Goal: Task Accomplishment & Management: Manage account settings

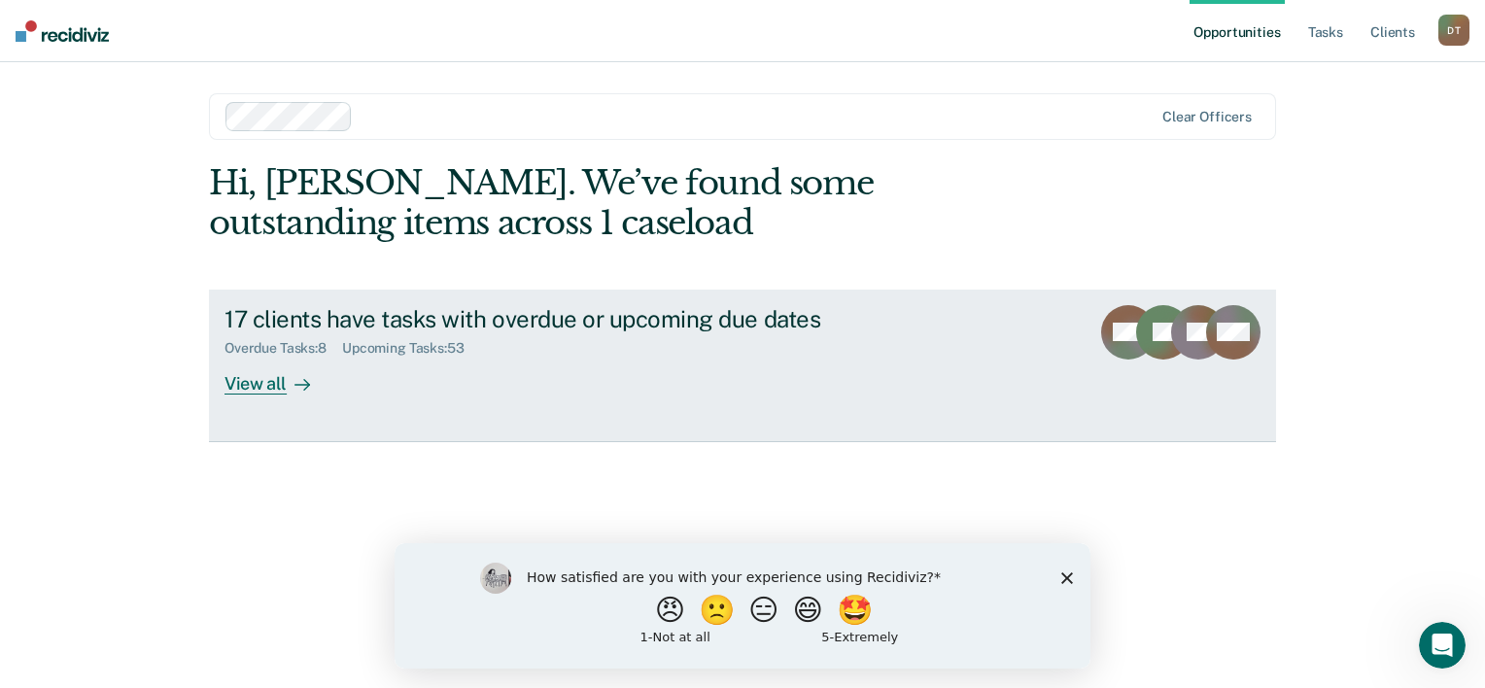
click at [278, 377] on div "View all" at bounding box center [279, 376] width 109 height 38
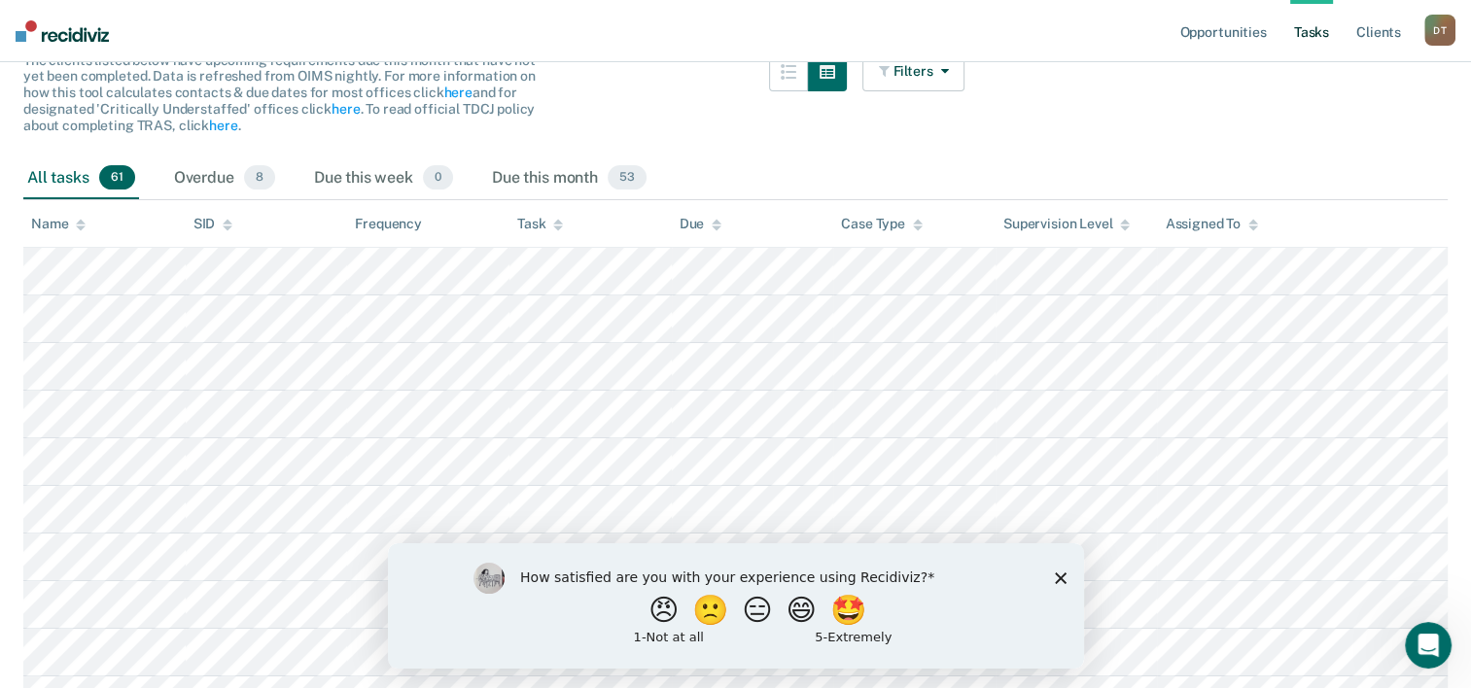
scroll to position [194, 0]
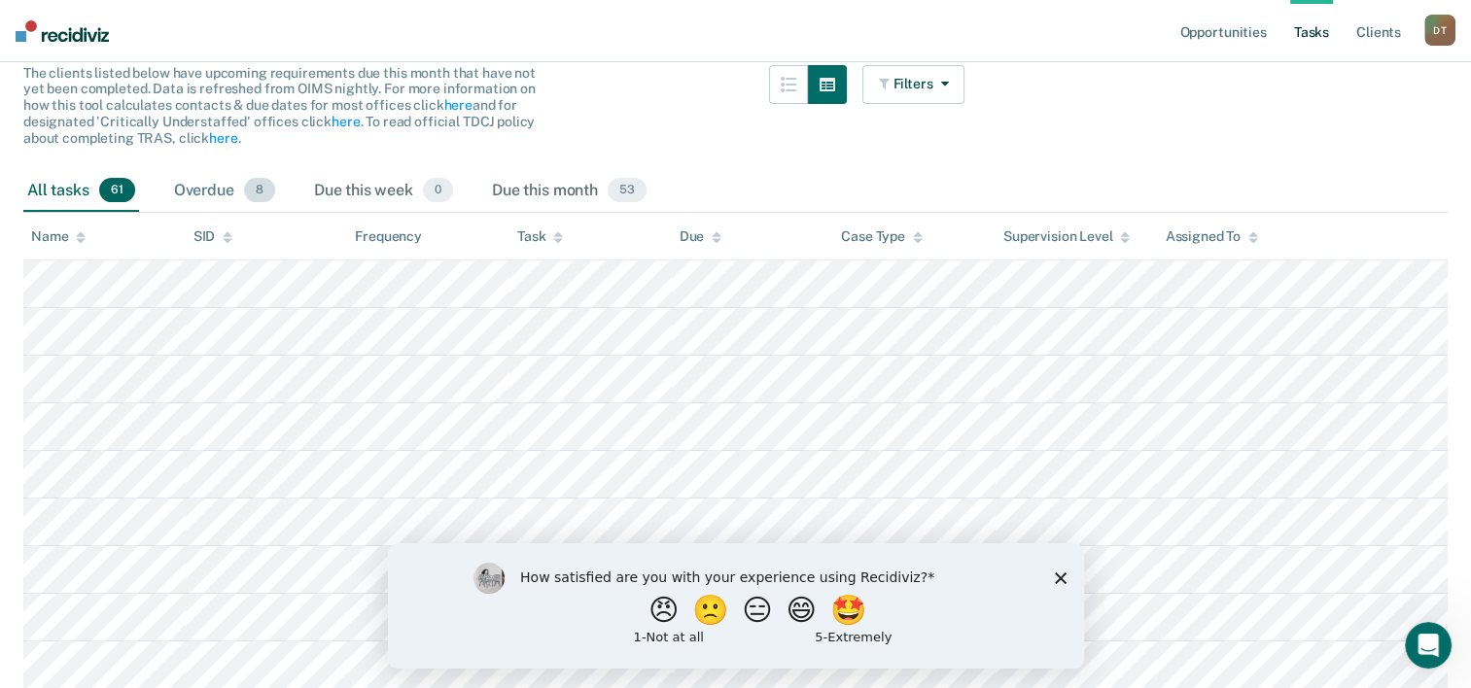
click at [234, 202] on div "Overdue 8" at bounding box center [224, 191] width 109 height 43
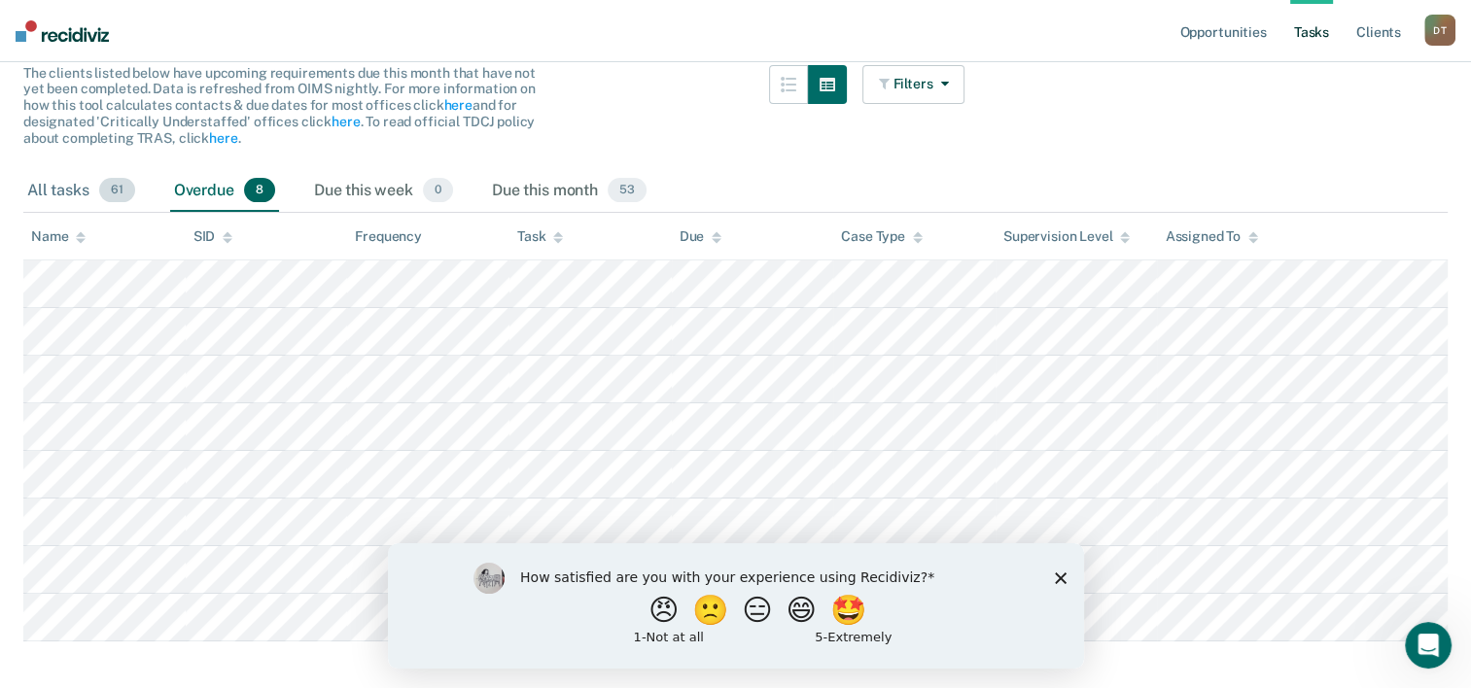
click at [92, 191] on div "All tasks 61" at bounding box center [81, 191] width 116 height 43
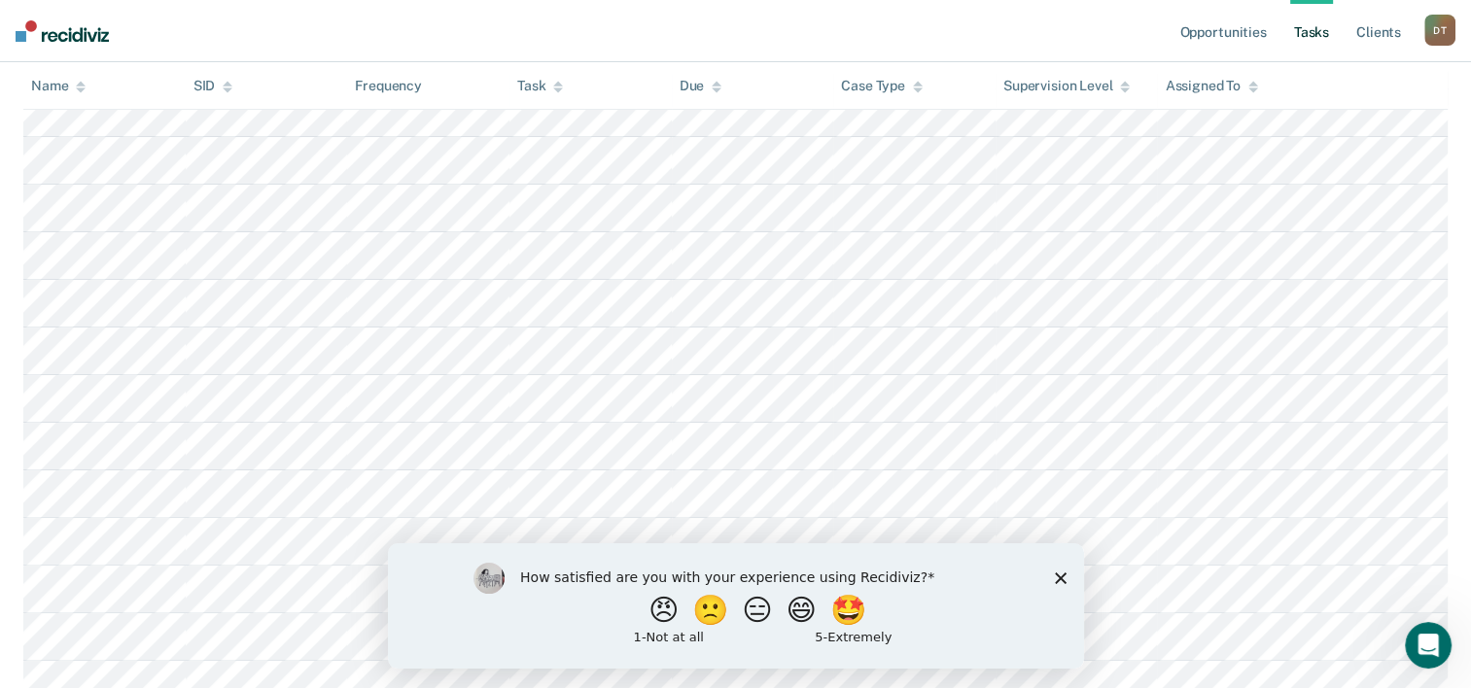
scroll to position [102, 0]
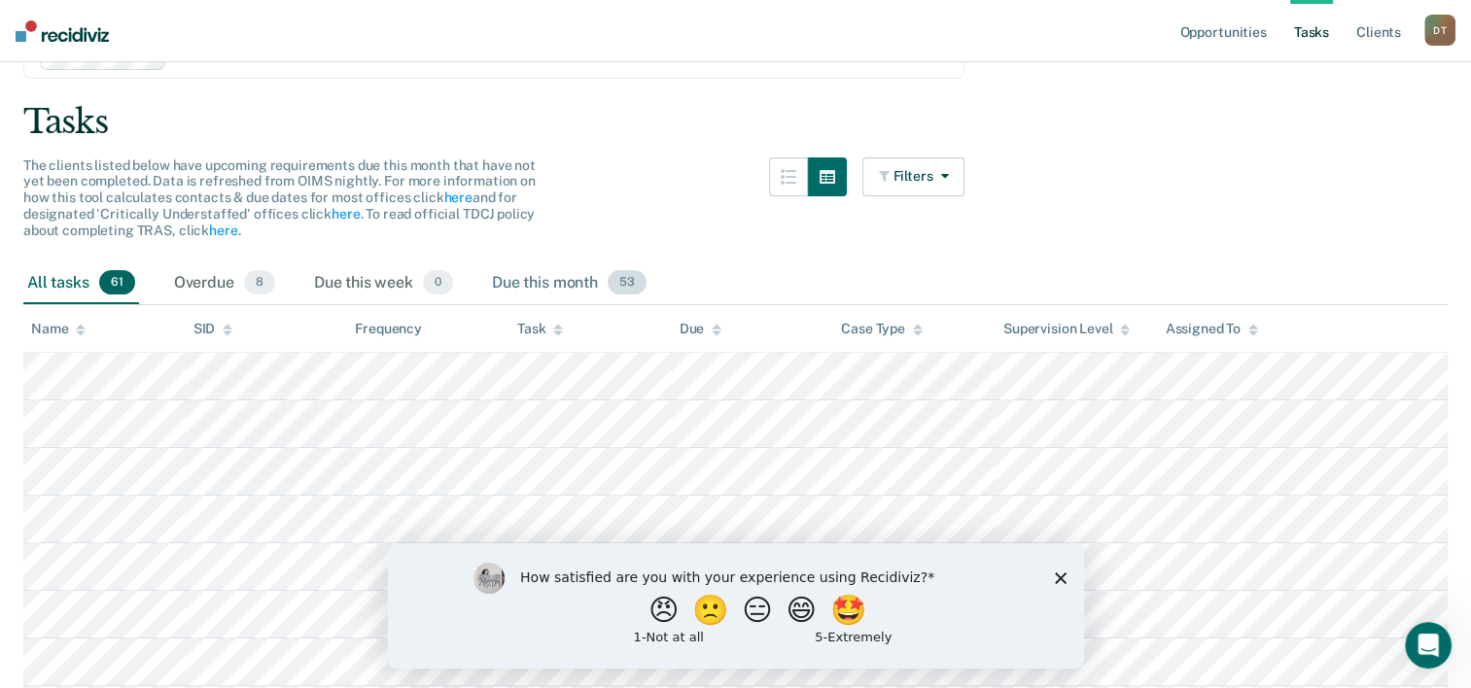
click at [500, 278] on div "Due this month 53" at bounding box center [569, 283] width 162 height 43
click at [58, 273] on div "All tasks 61" at bounding box center [81, 283] width 116 height 43
